Goal: Navigation & Orientation: Find specific page/section

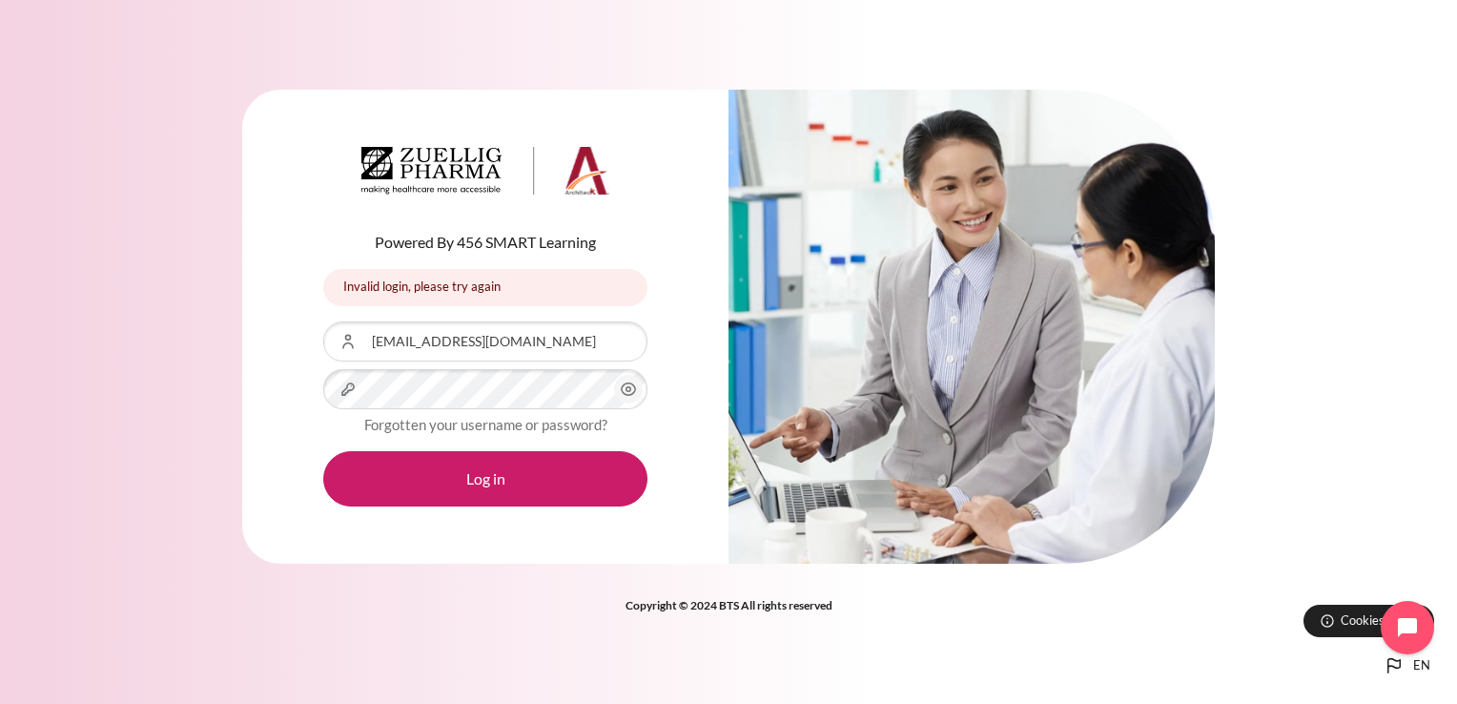
click at [323, 451] on button "Log in" at bounding box center [485, 478] width 324 height 55
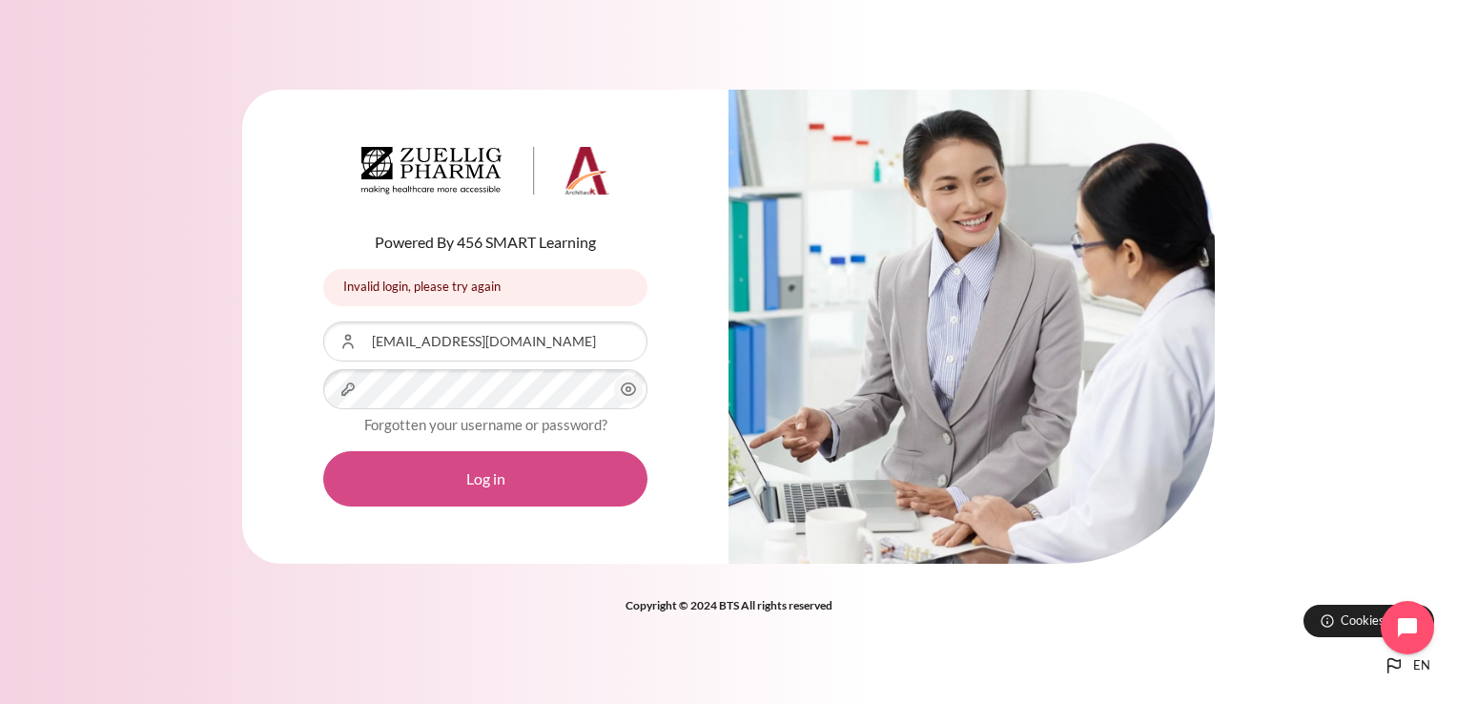
click at [554, 476] on button "Log in" at bounding box center [485, 478] width 324 height 55
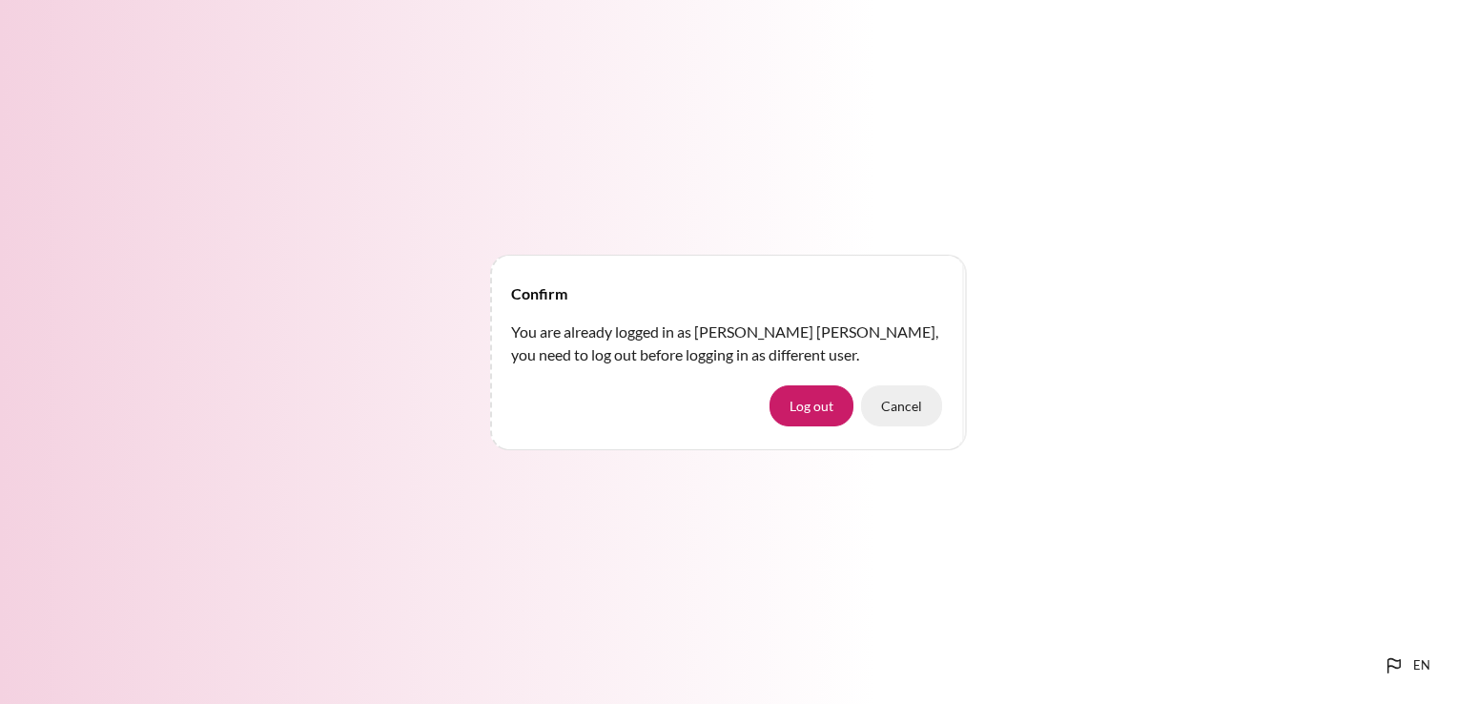
click at [904, 406] on button "Cancel" at bounding box center [901, 405] width 81 height 40
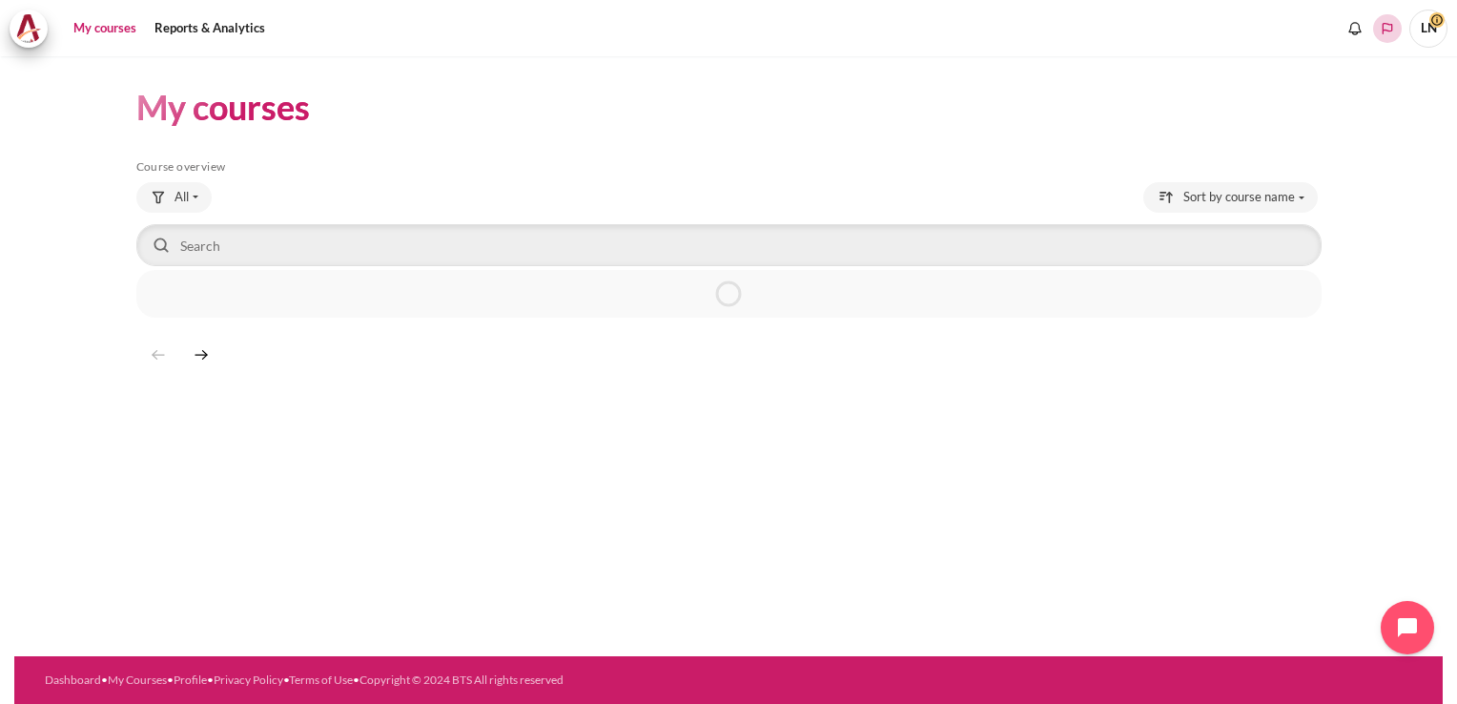
click at [1387, 22] on icon "Languages" at bounding box center [1387, 28] width 15 height 15
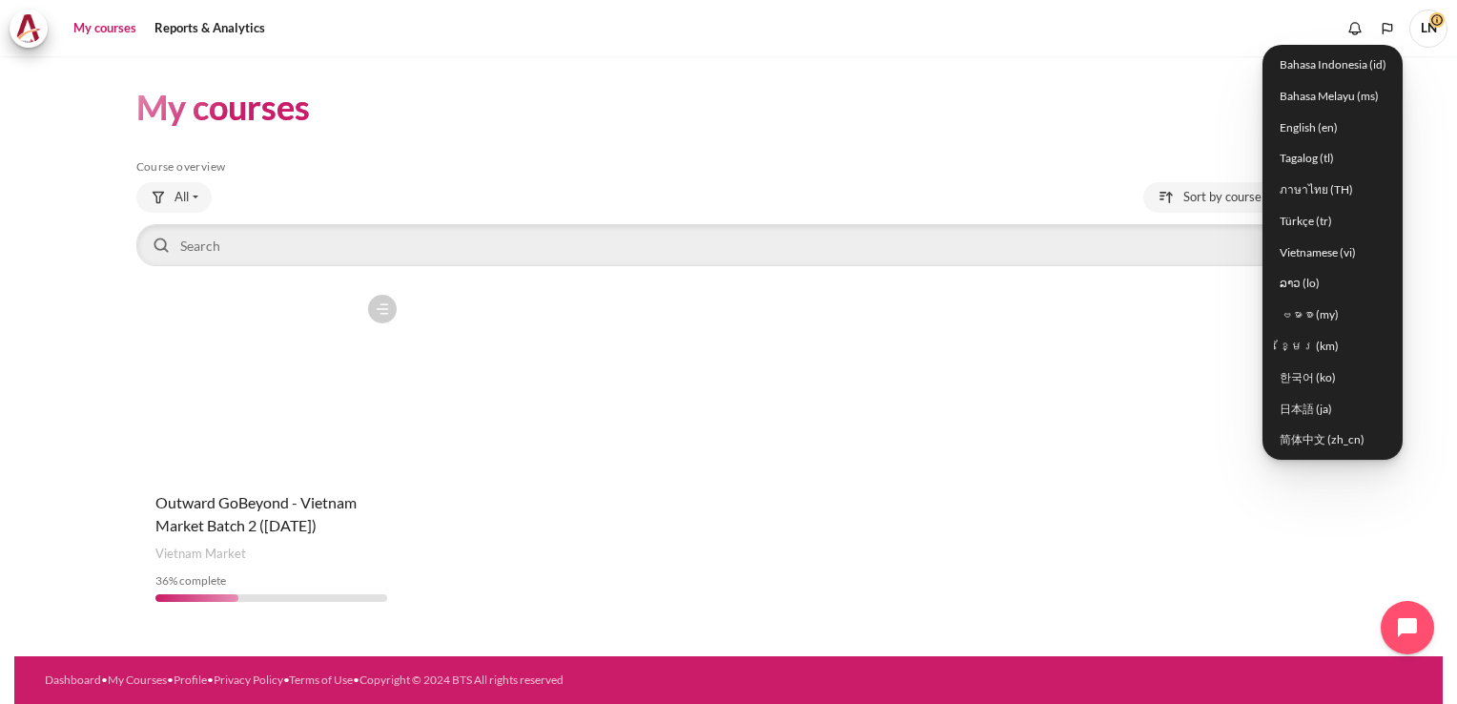
click at [769, 160] on h5 "Course overview" at bounding box center [729, 166] width 1186 height 15
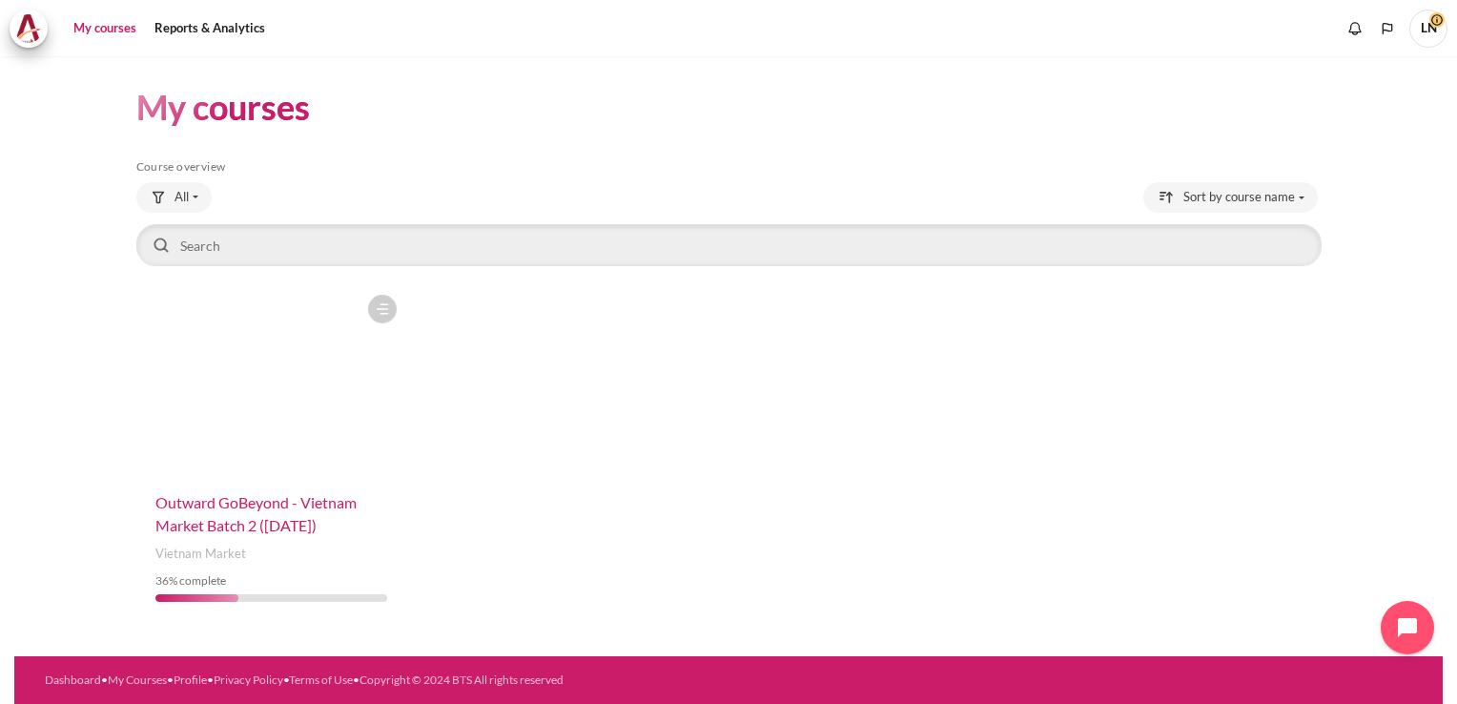
click at [236, 502] on span "Outward GoBeyond - Vietnam Market Batch 2 ([DATE])" at bounding box center [255, 513] width 201 height 41
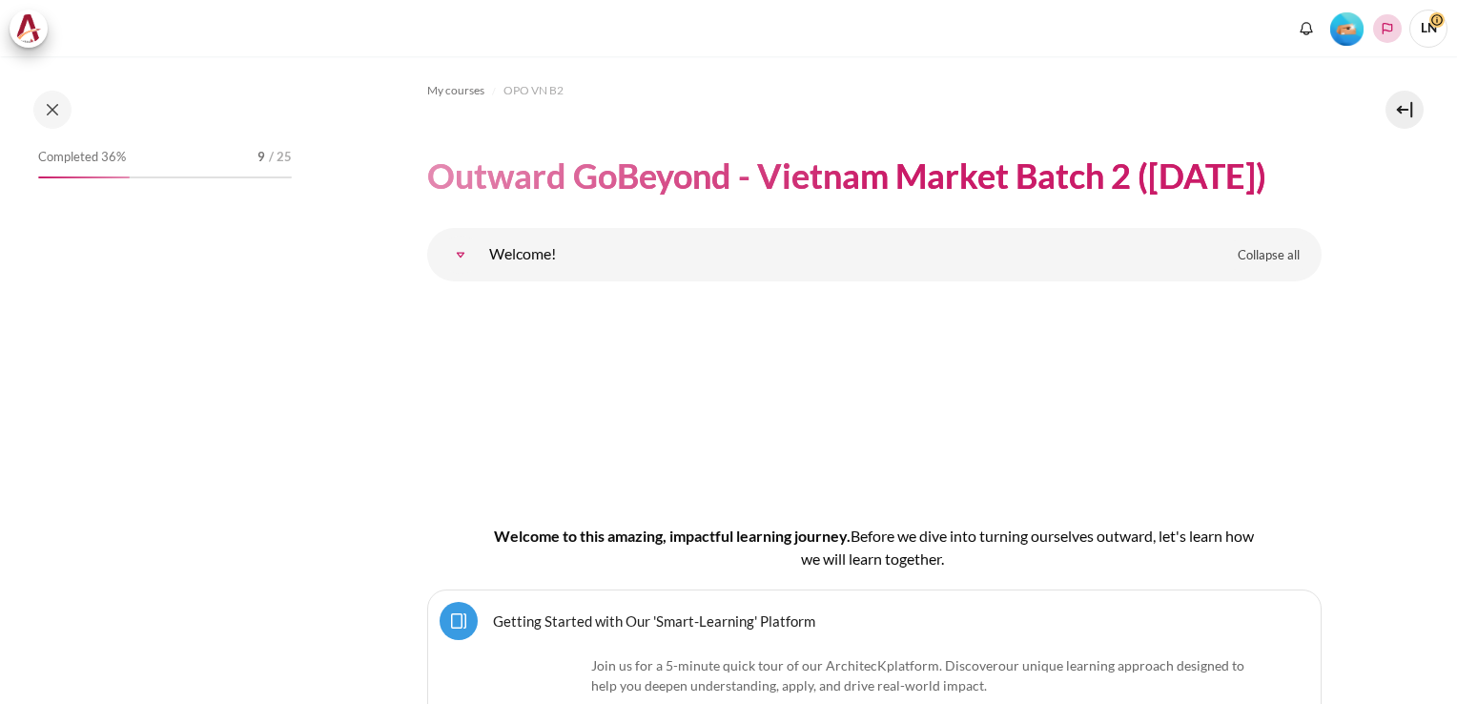
click at [1384, 29] on polyline "Languages" at bounding box center [1387, 28] width 15 height 15
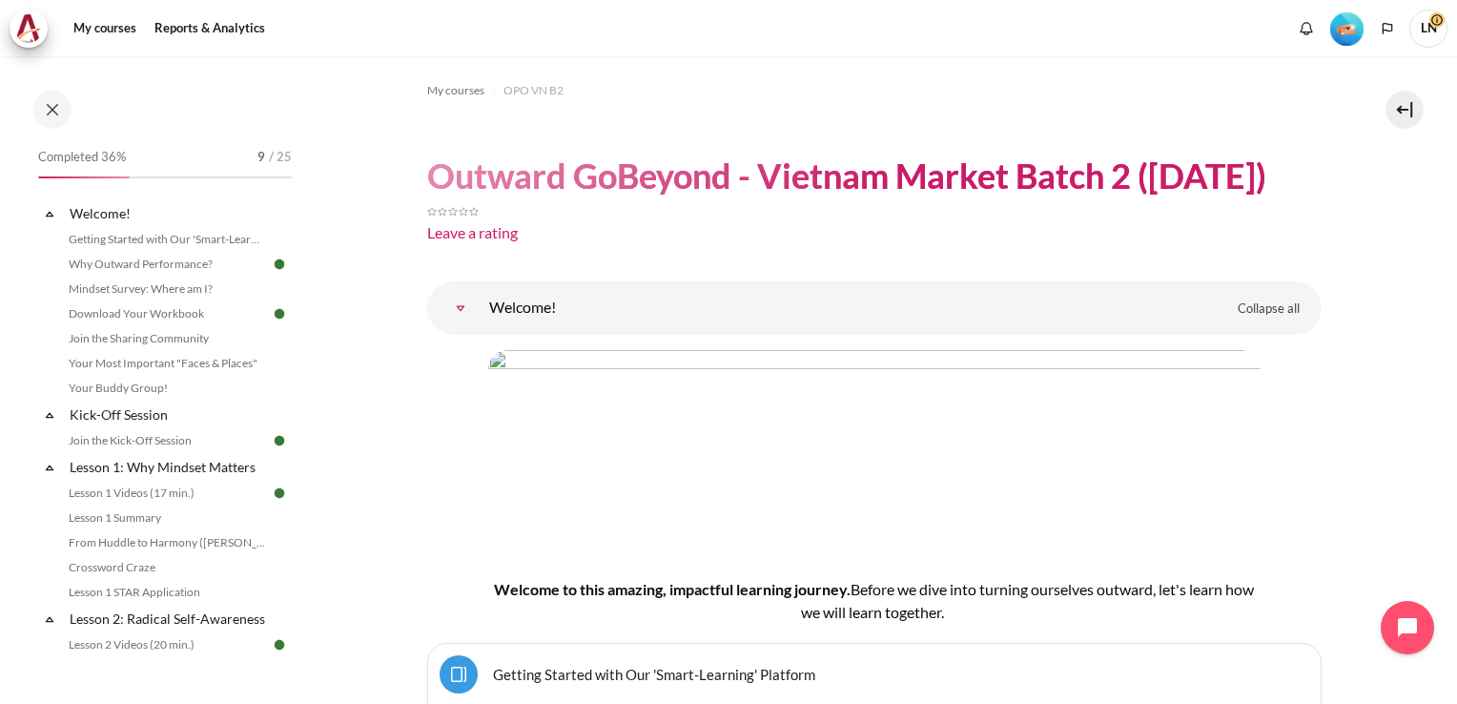
click at [1349, 36] on img "Level #2" at bounding box center [1347, 28] width 33 height 33
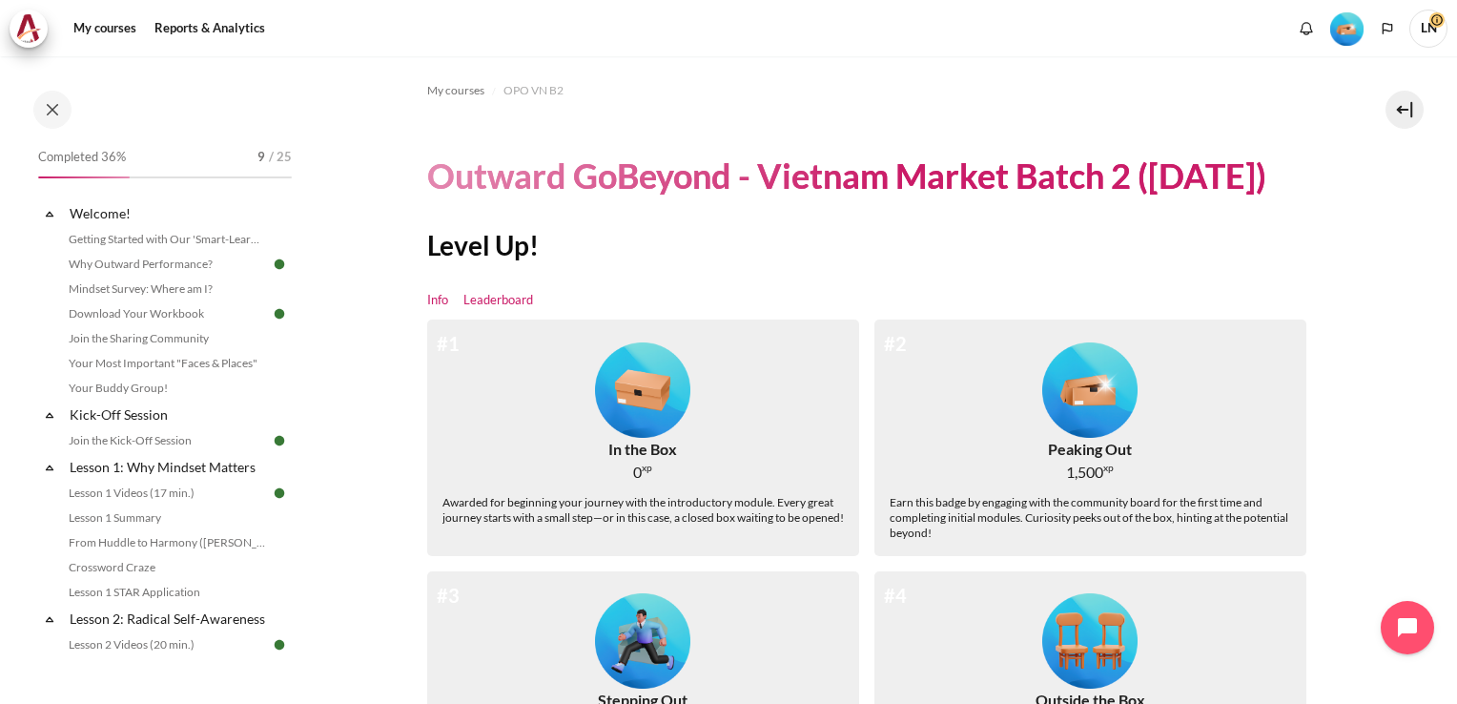
click at [507, 299] on link "Leaderboard" at bounding box center [499, 300] width 70 height 19
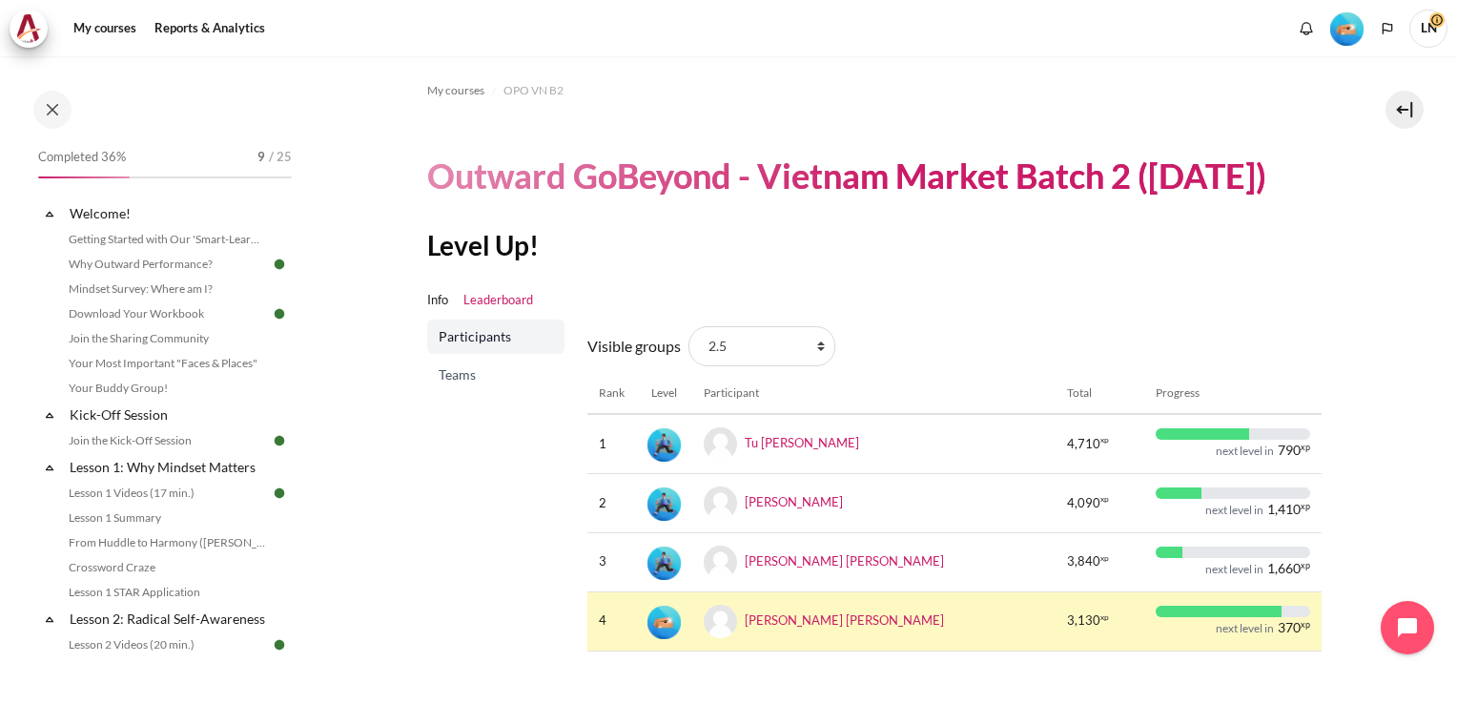
click at [473, 382] on span "Teams" at bounding box center [498, 374] width 118 height 19
